Goal: Information Seeking & Learning: Learn about a topic

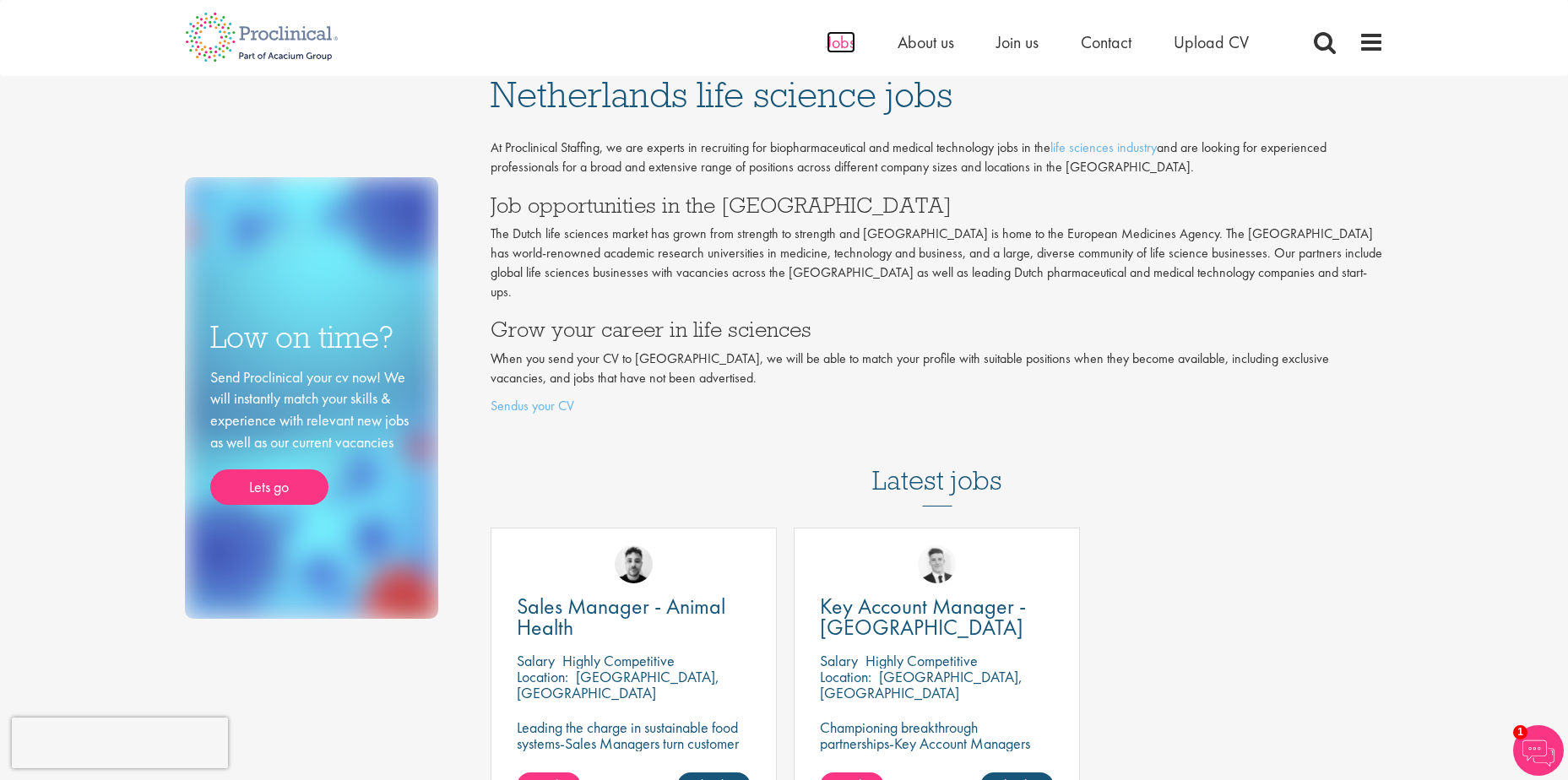
click at [836, 43] on span "Jobs" at bounding box center [841, 42] width 29 height 22
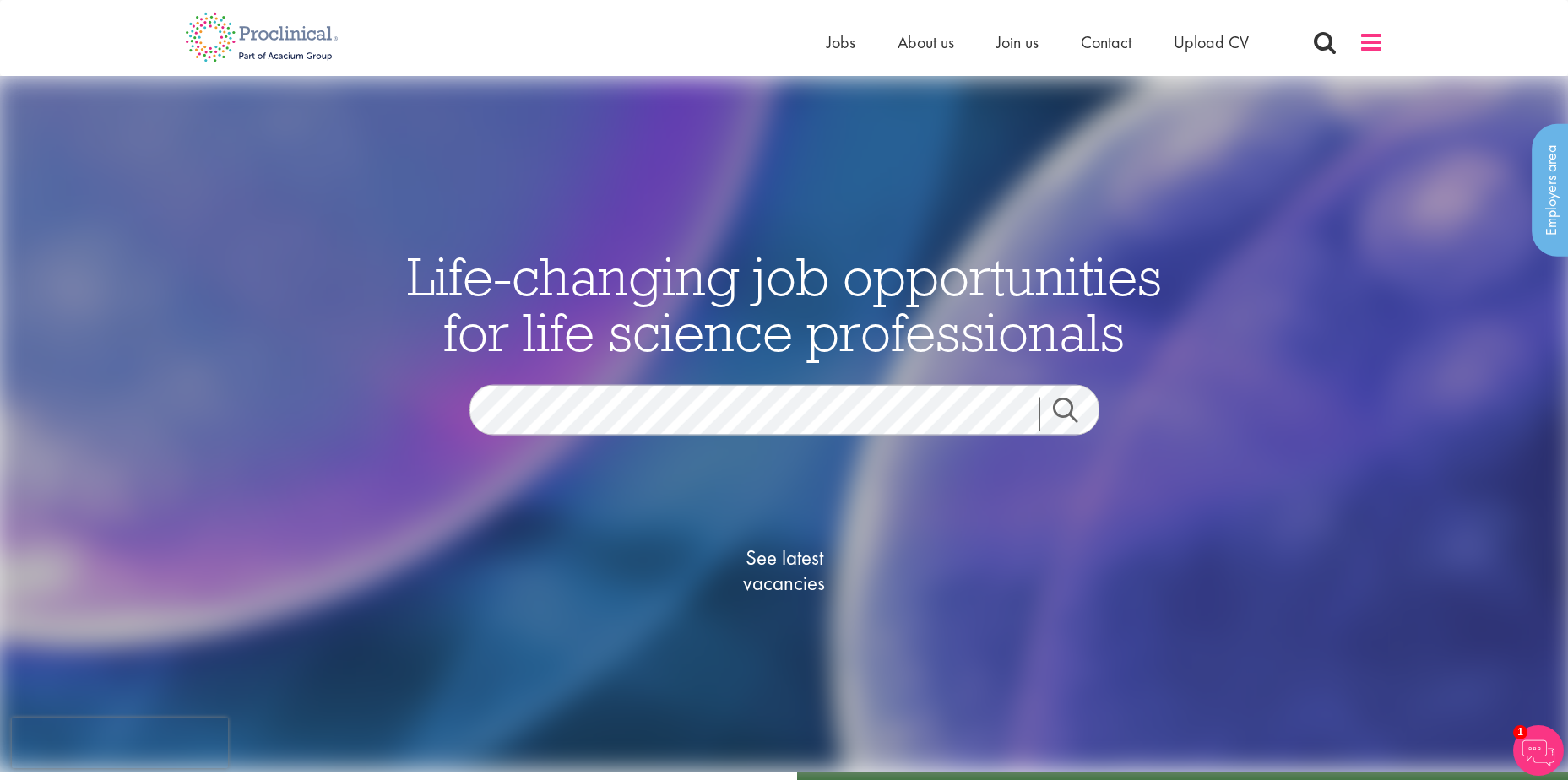
click at [1379, 46] on span at bounding box center [1371, 42] width 25 height 25
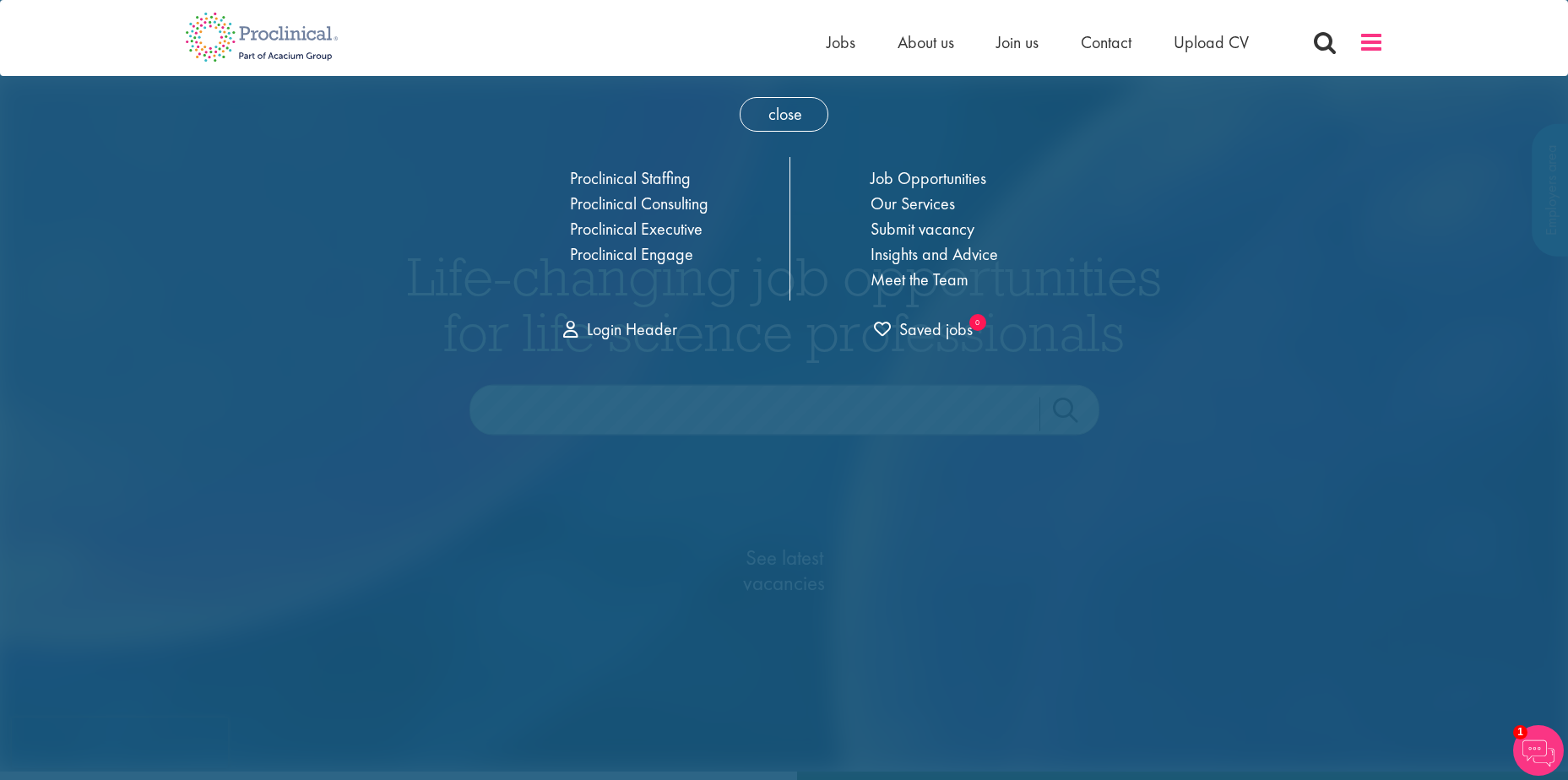
click at [1372, 44] on span at bounding box center [1371, 42] width 25 height 25
click at [933, 281] on link "Meet the Team" at bounding box center [919, 280] width 98 height 22
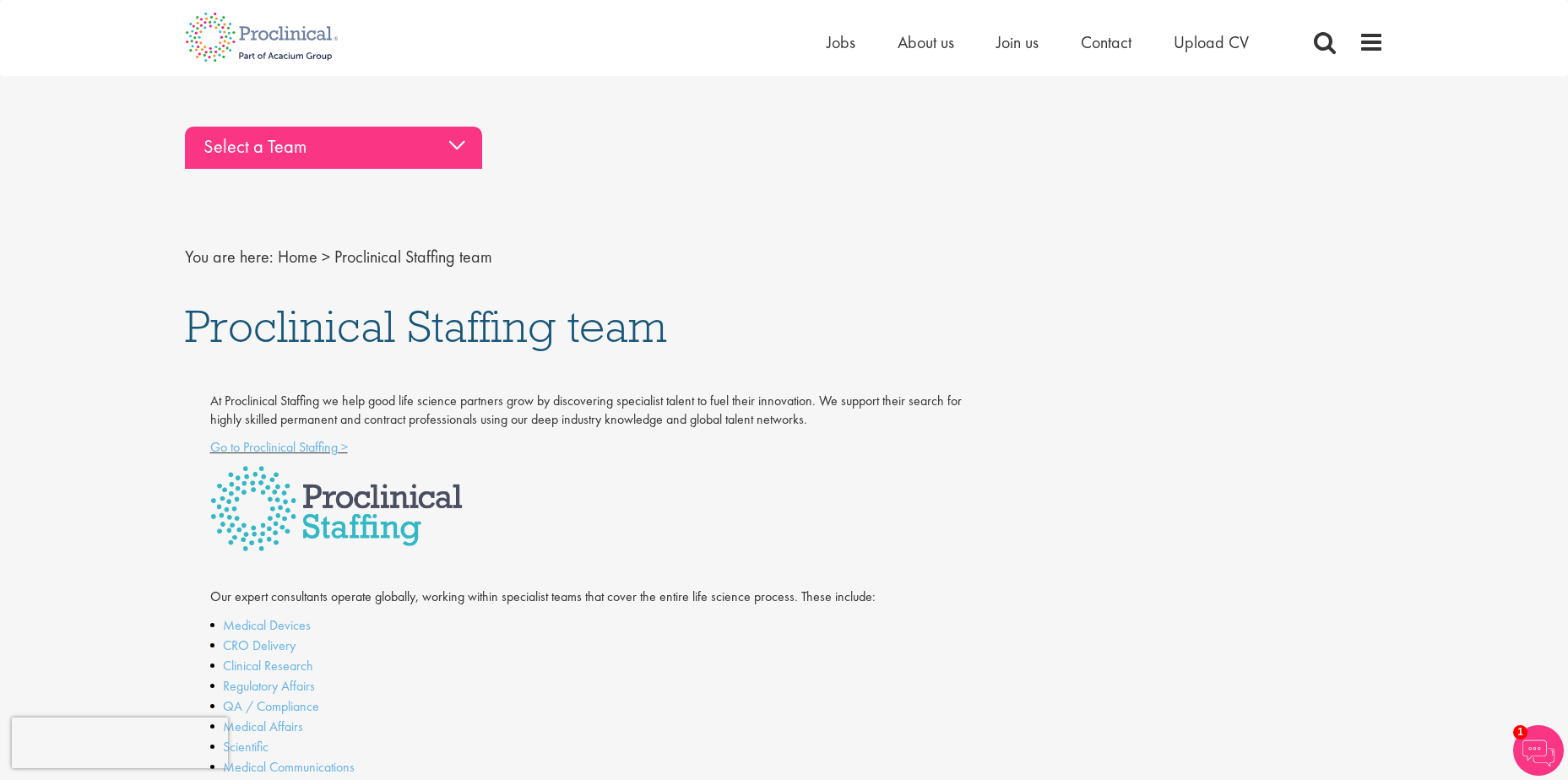
click at [454, 157] on div "Select a Team" at bounding box center [333, 147] width 297 height 42
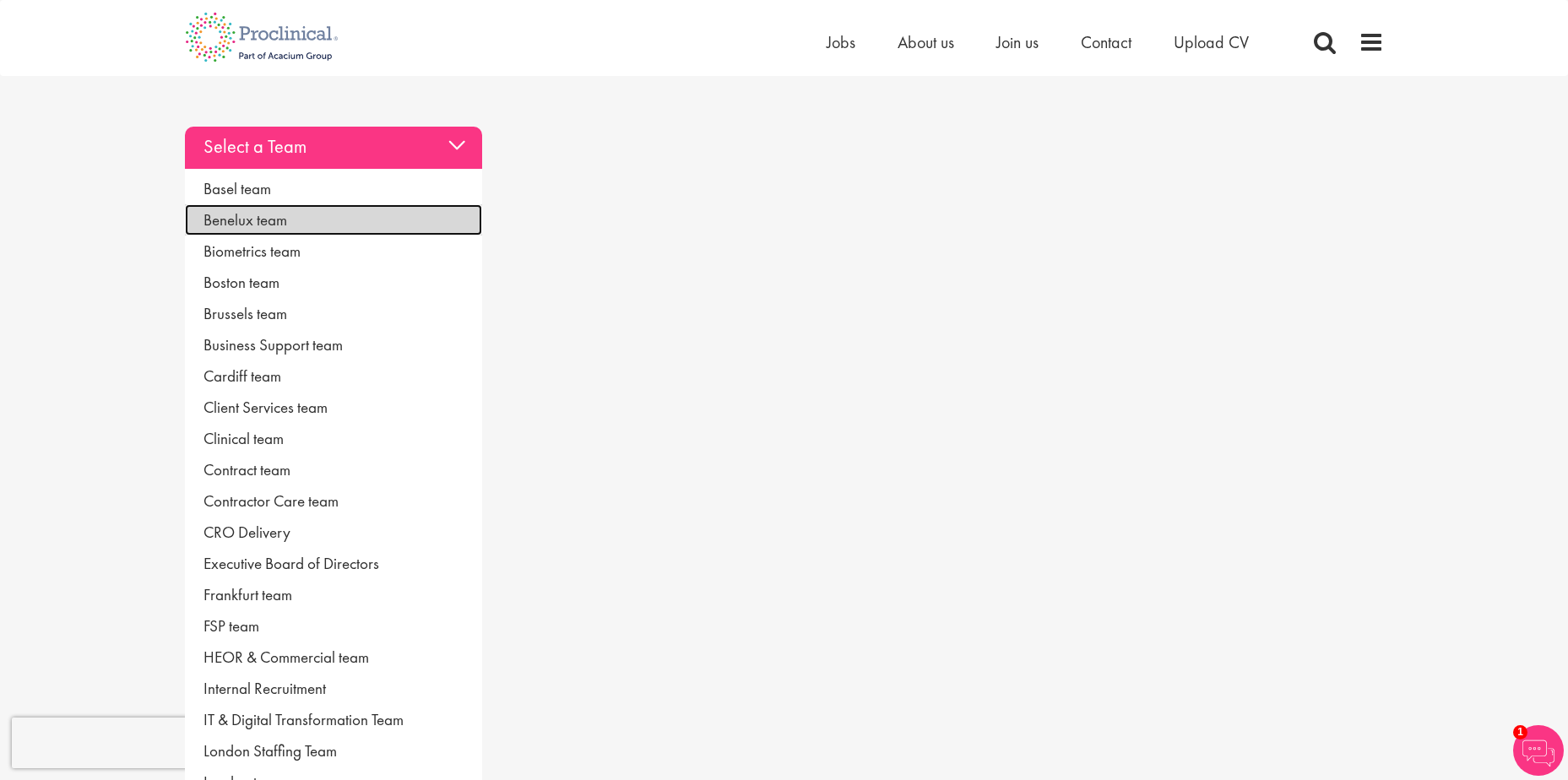
click at [281, 216] on link "Benelux team" at bounding box center [333, 219] width 297 height 32
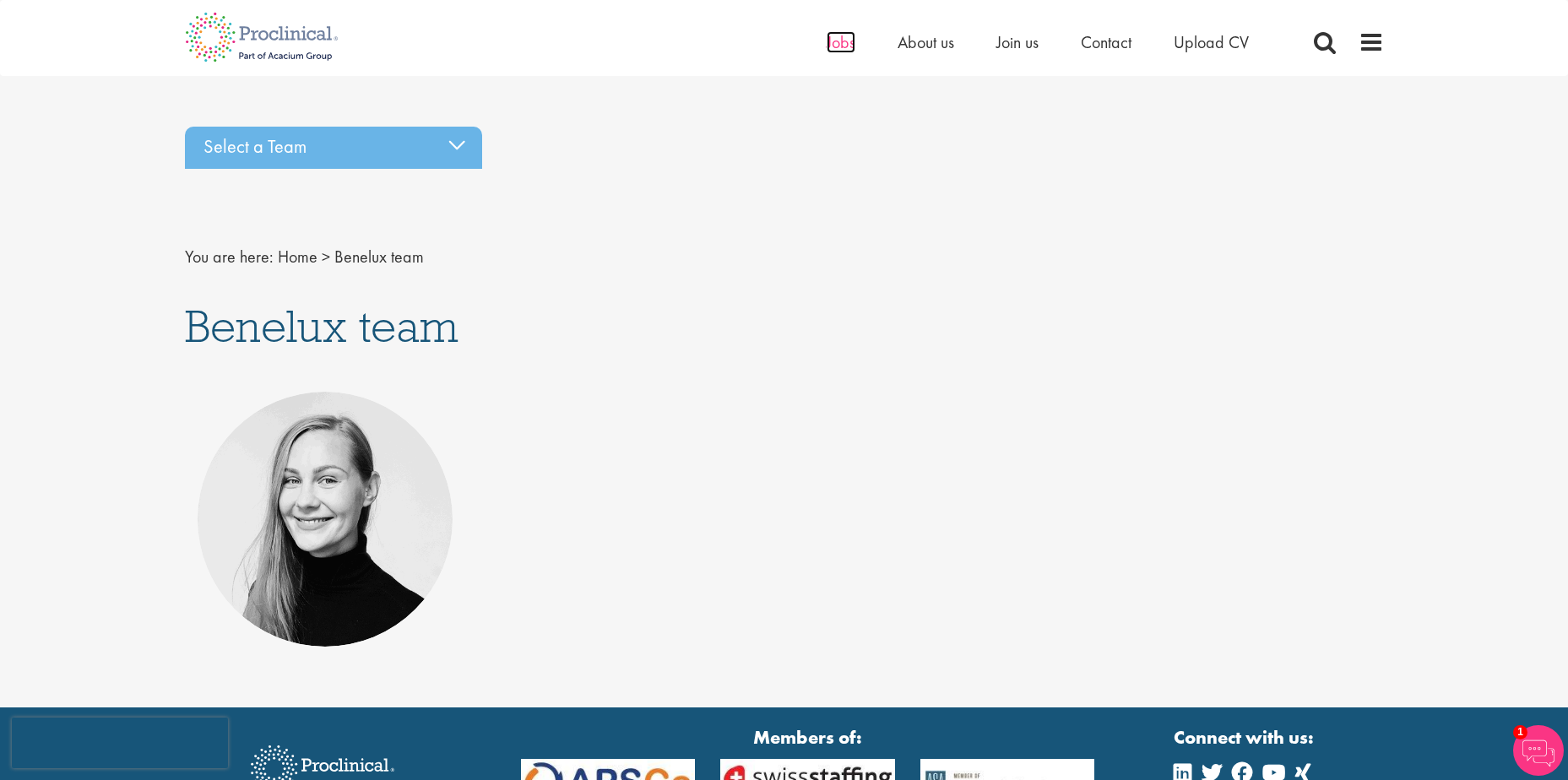
click at [850, 46] on span "Jobs" at bounding box center [841, 42] width 29 height 22
